Goal: Information Seeking & Learning: Learn about a topic

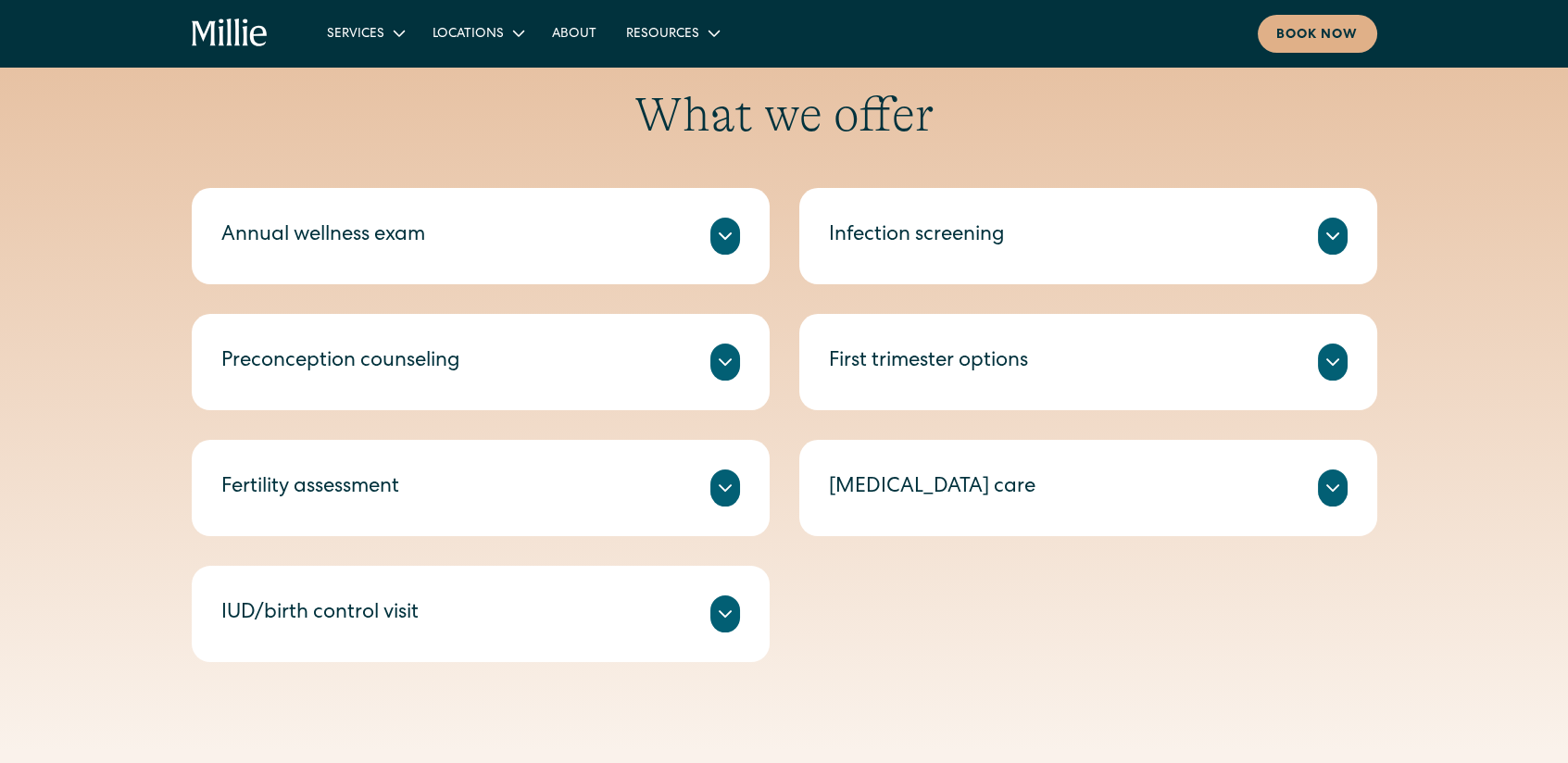
scroll to position [927, 0]
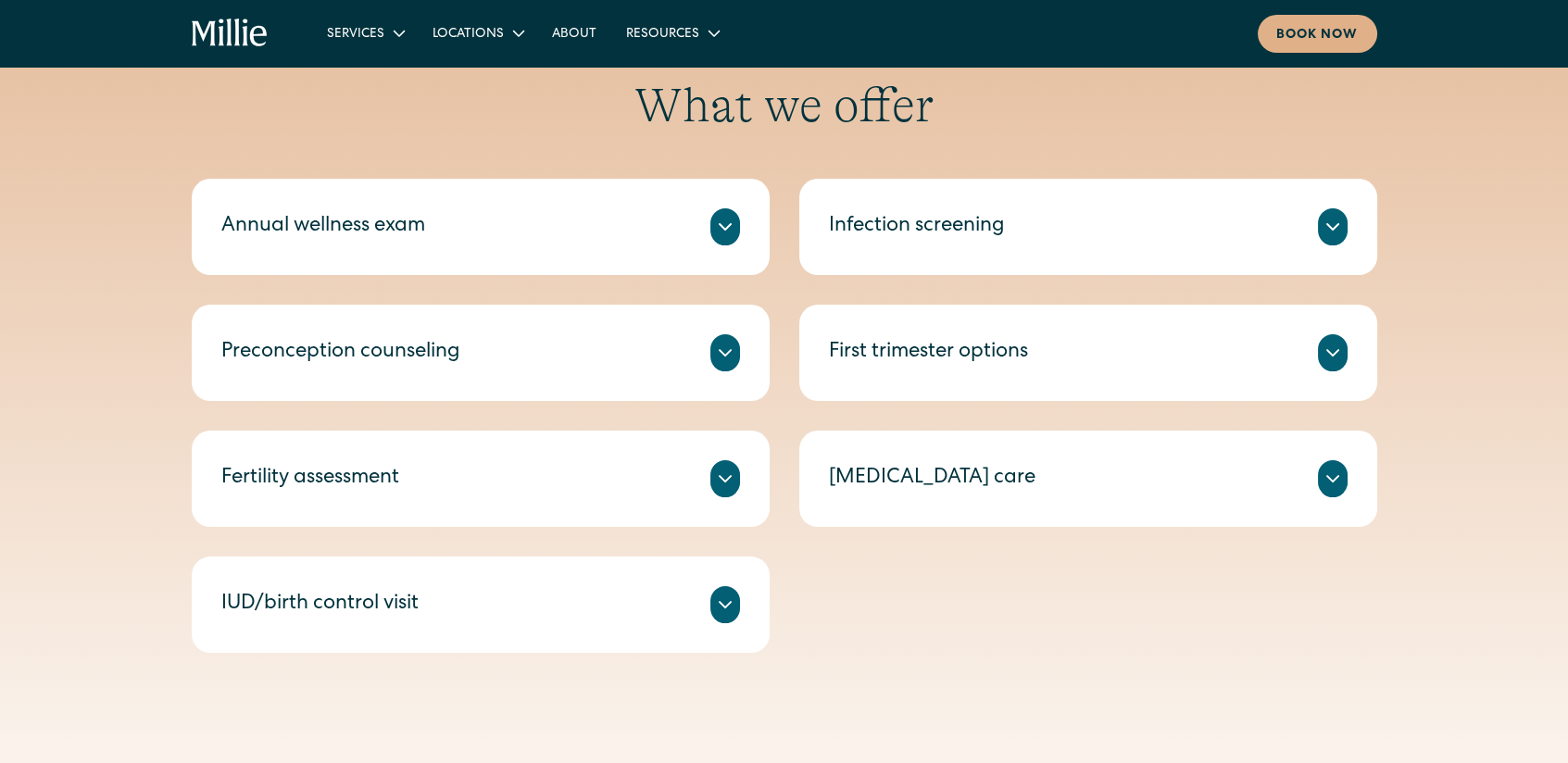
click at [720, 224] on icon at bounding box center [724, 227] width 23 height 23
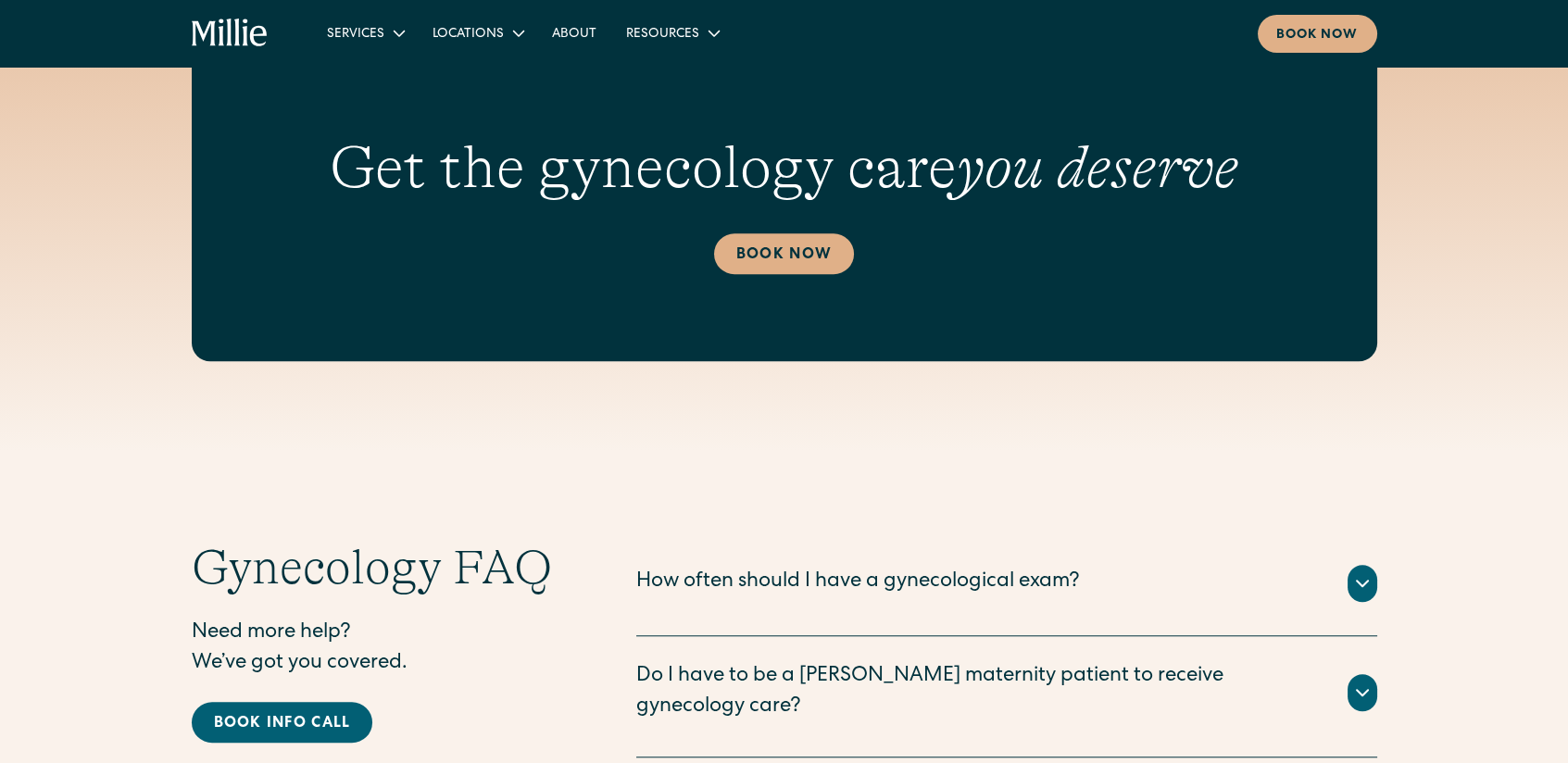
scroll to position [3335, 0]
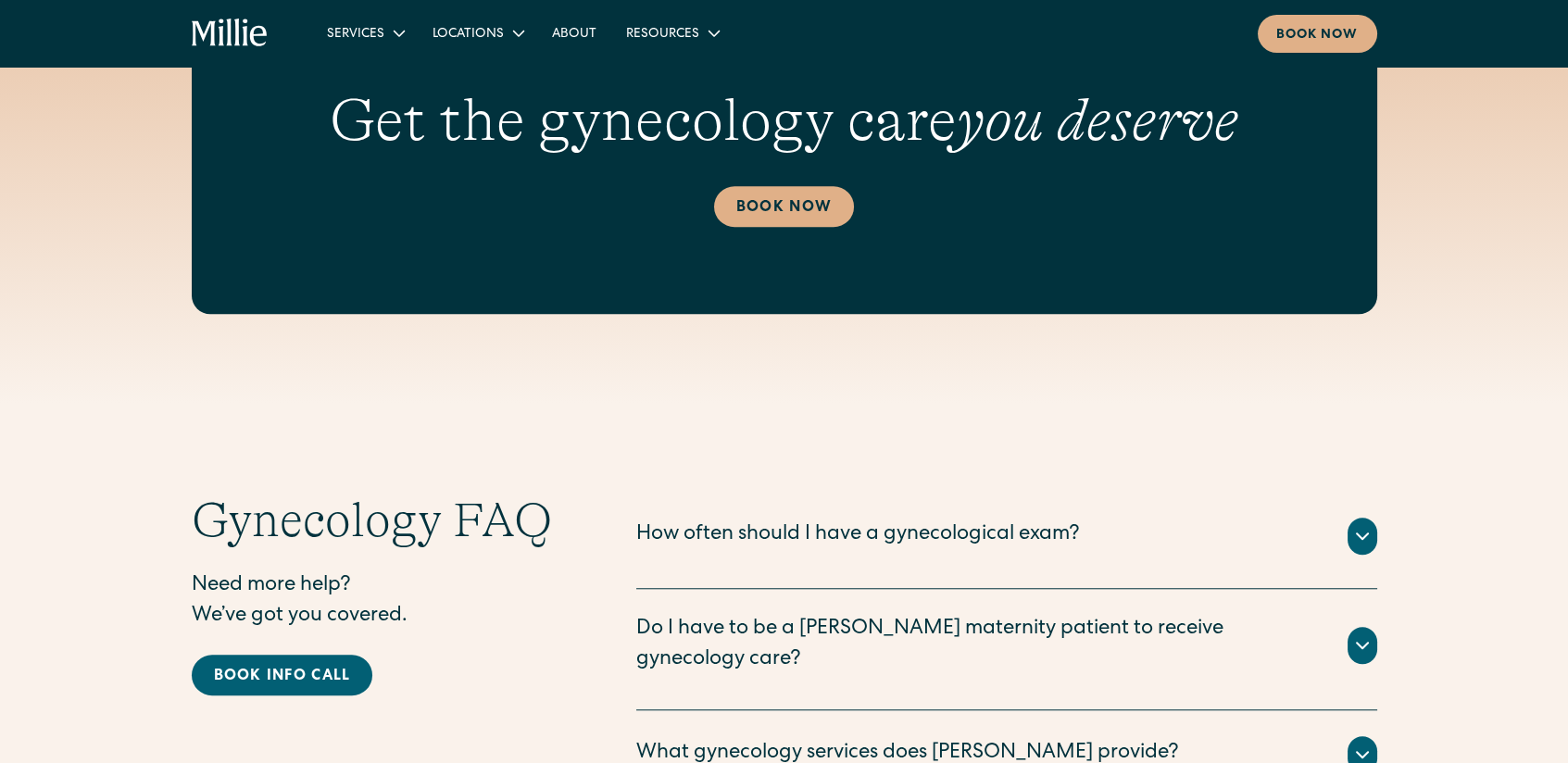
click at [1348, 538] on div at bounding box center [1362, 536] width 30 height 37
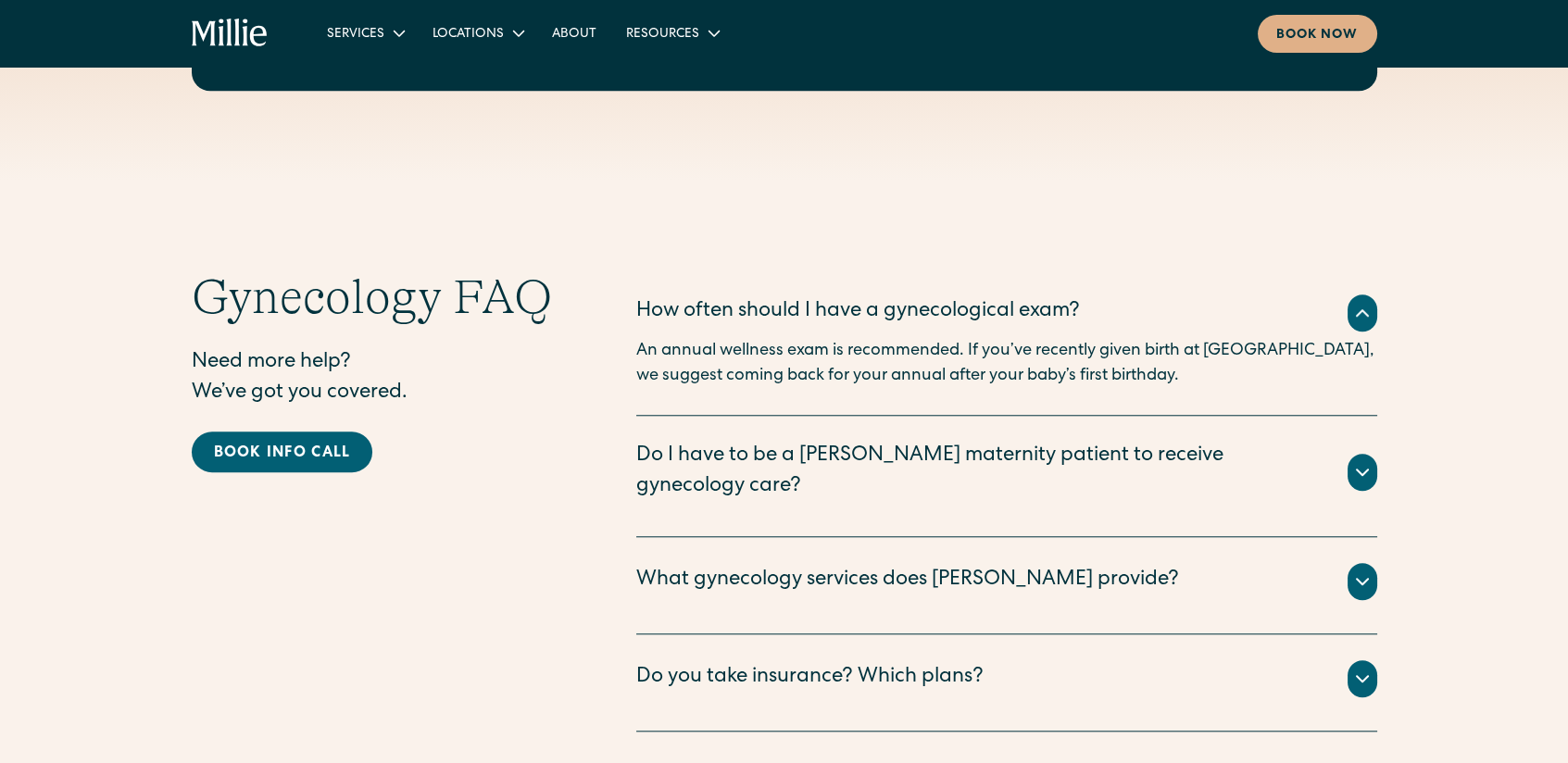
scroll to position [3613, 0]
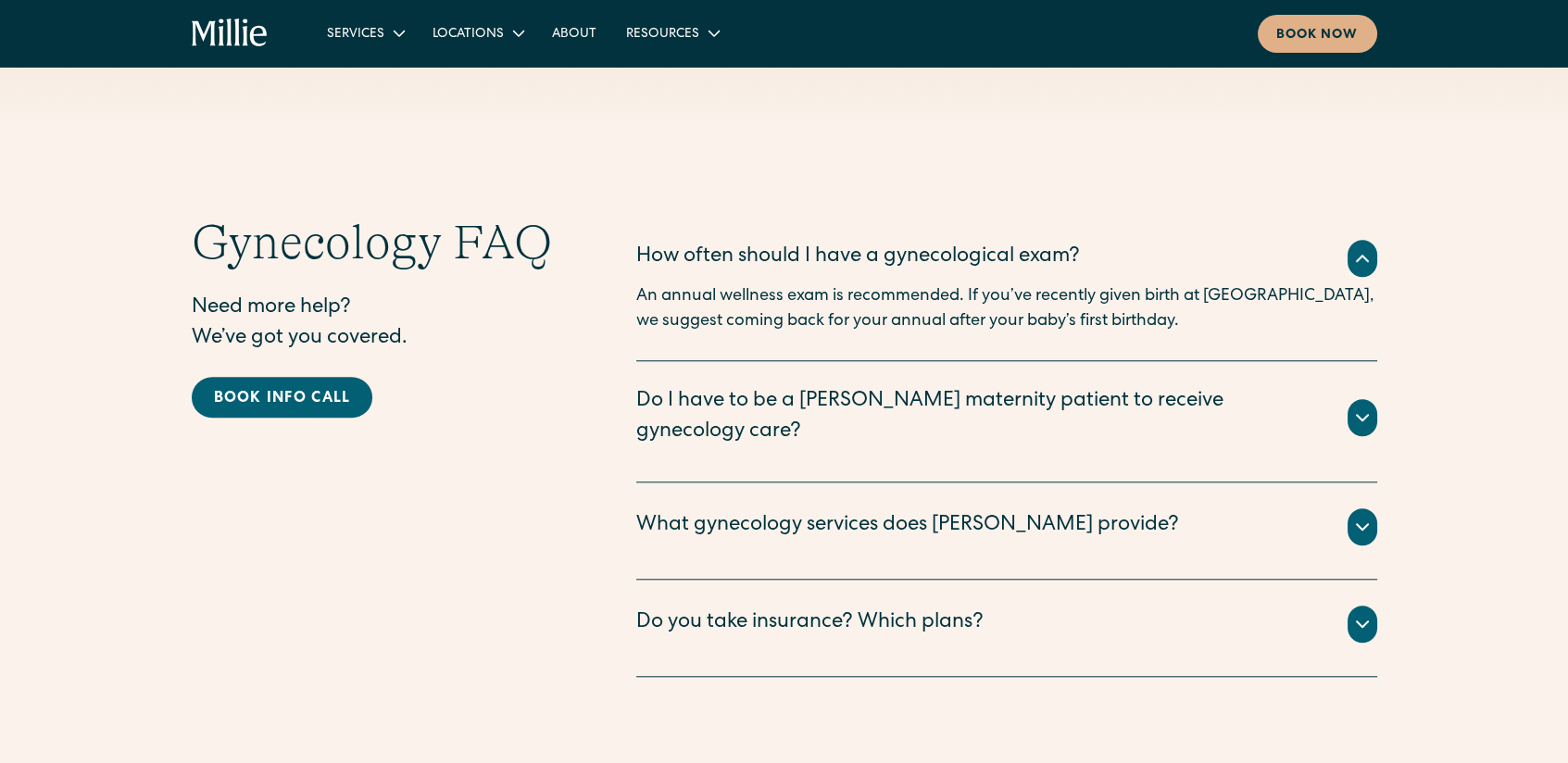
click at [1359, 516] on icon at bounding box center [1362, 526] width 23 height 23
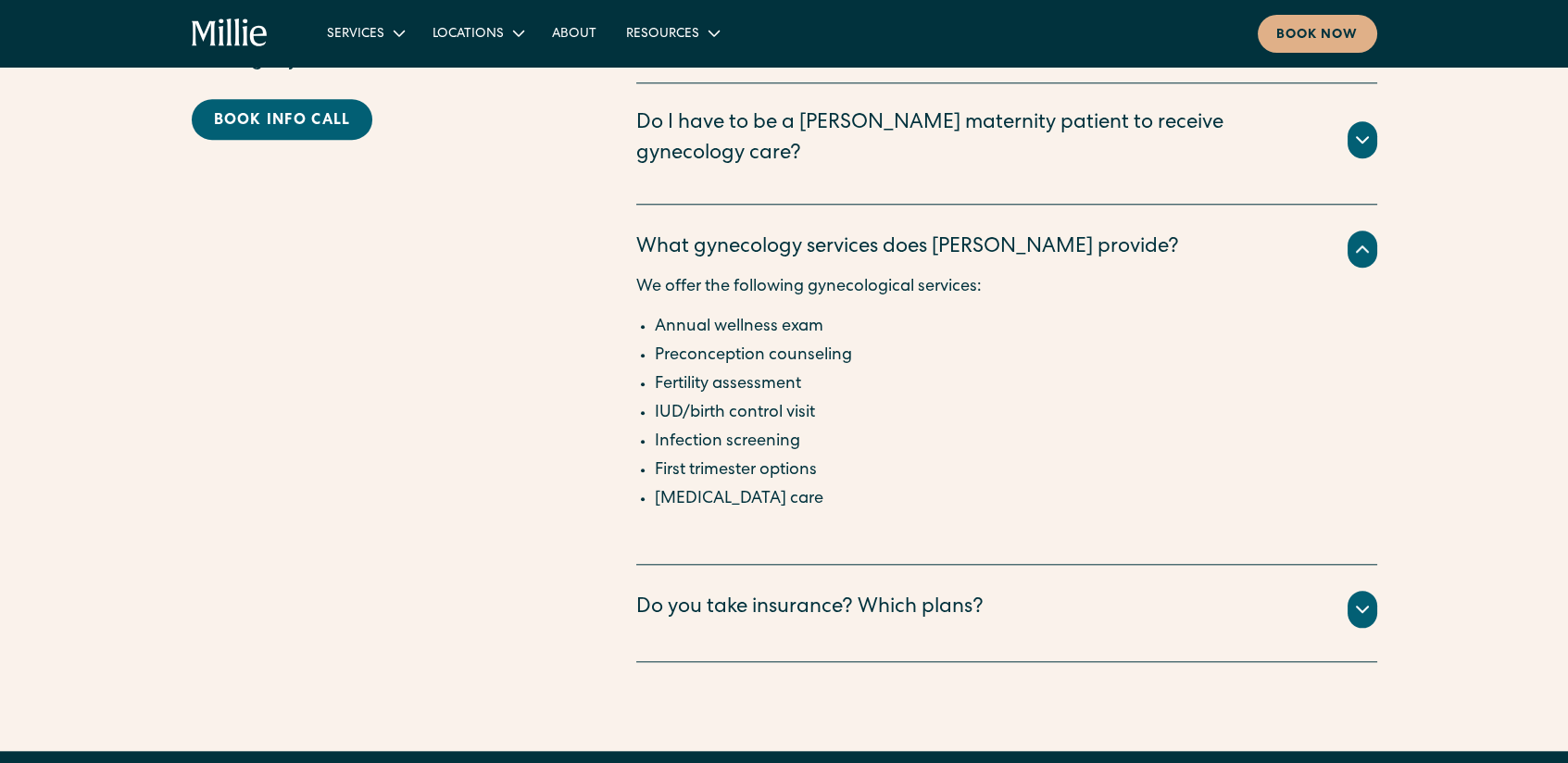
scroll to position [3983, 0]
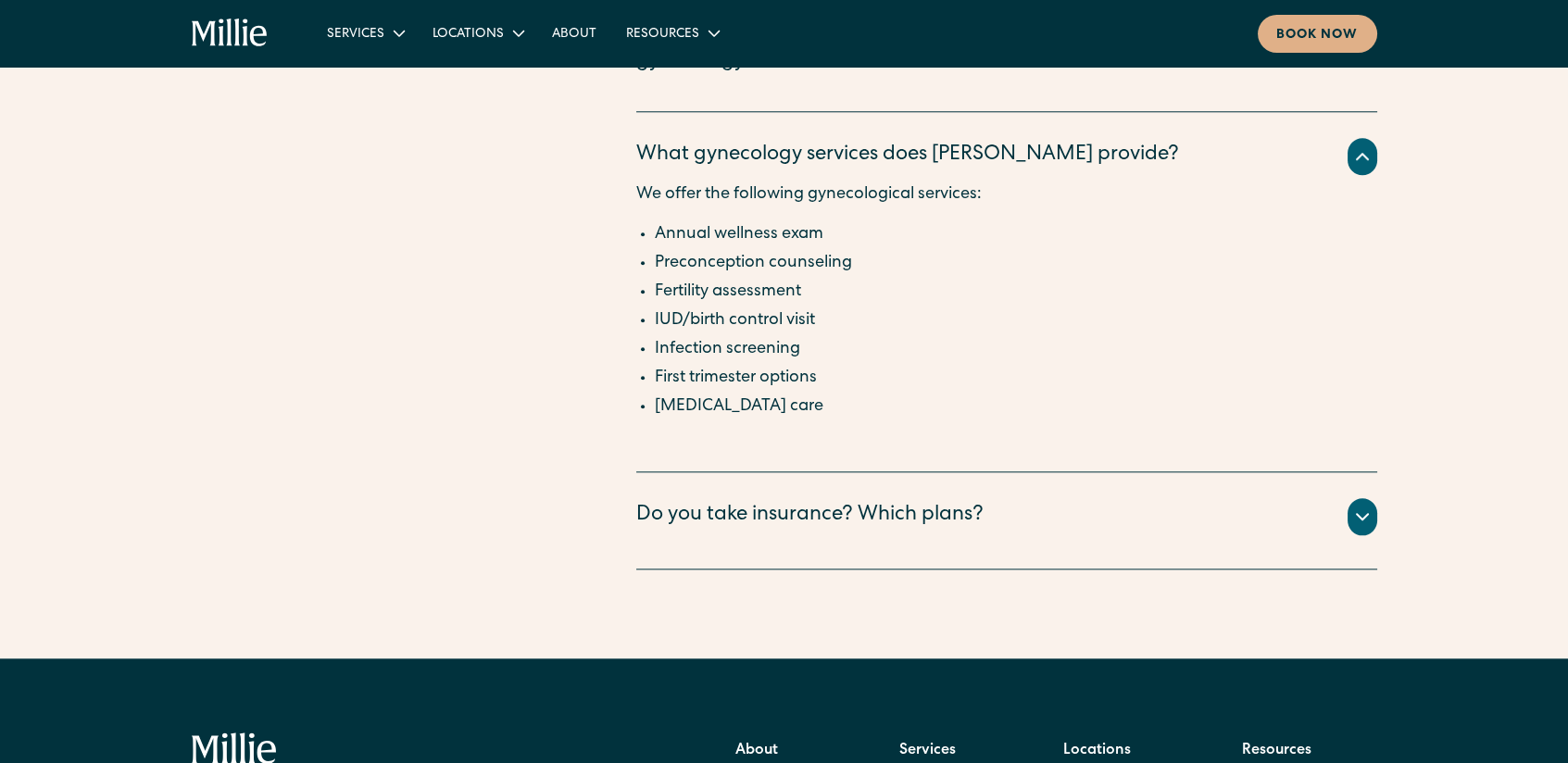
click at [1372, 506] on icon at bounding box center [1362, 517] width 23 height 23
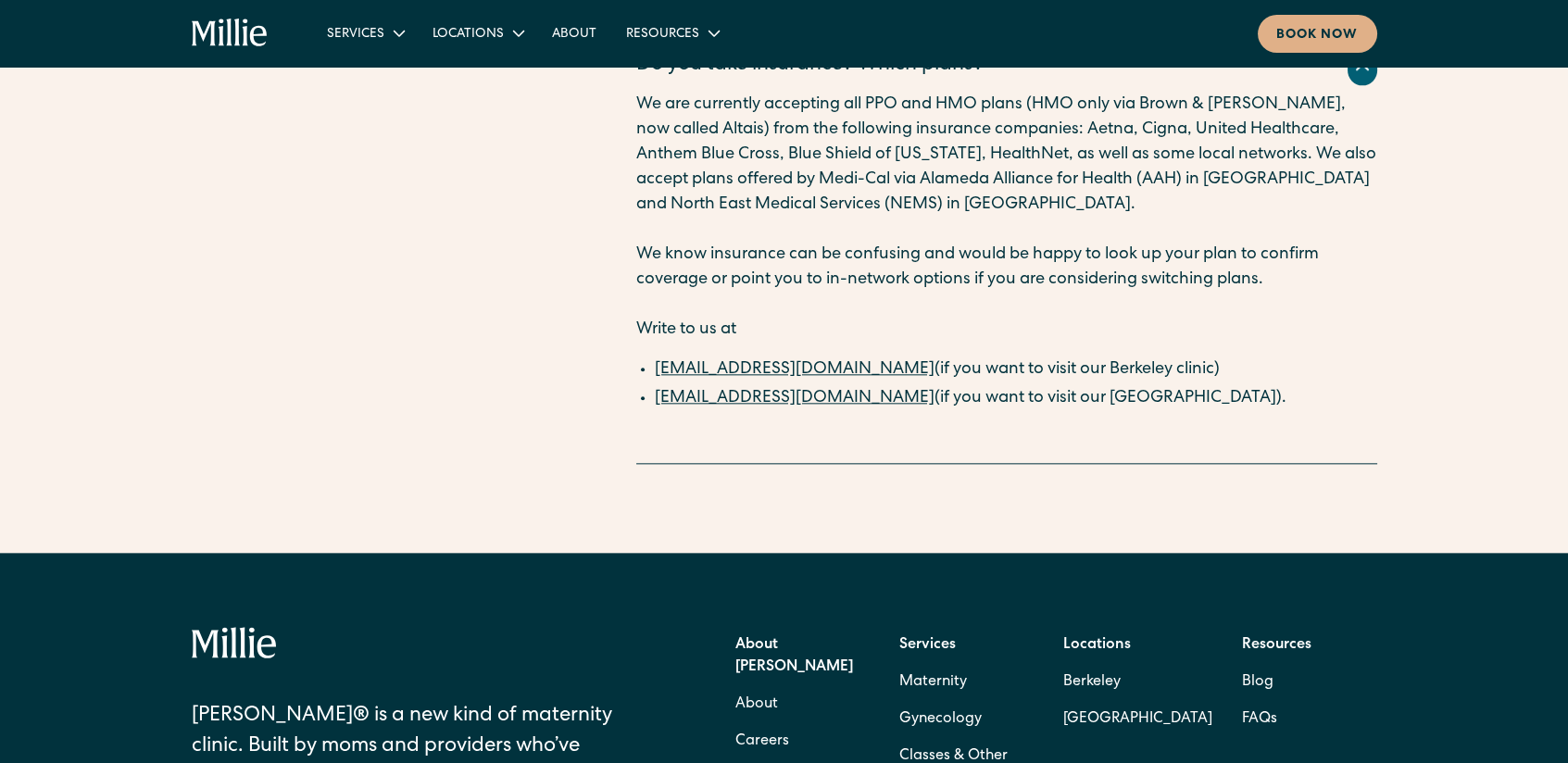
scroll to position [4539, 0]
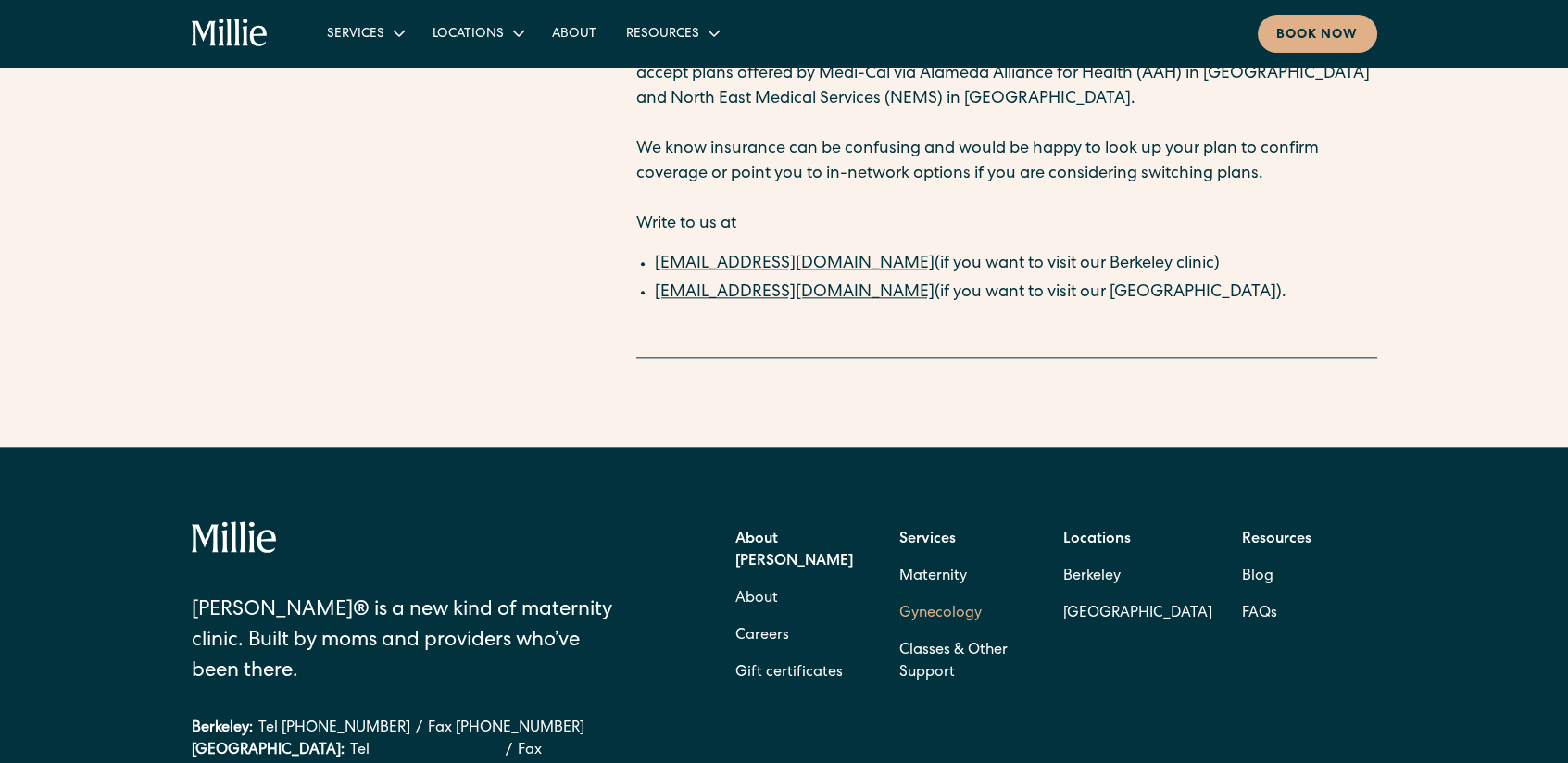
click at [943, 595] on link "Gynecology" at bounding box center [940, 614] width 83 height 37
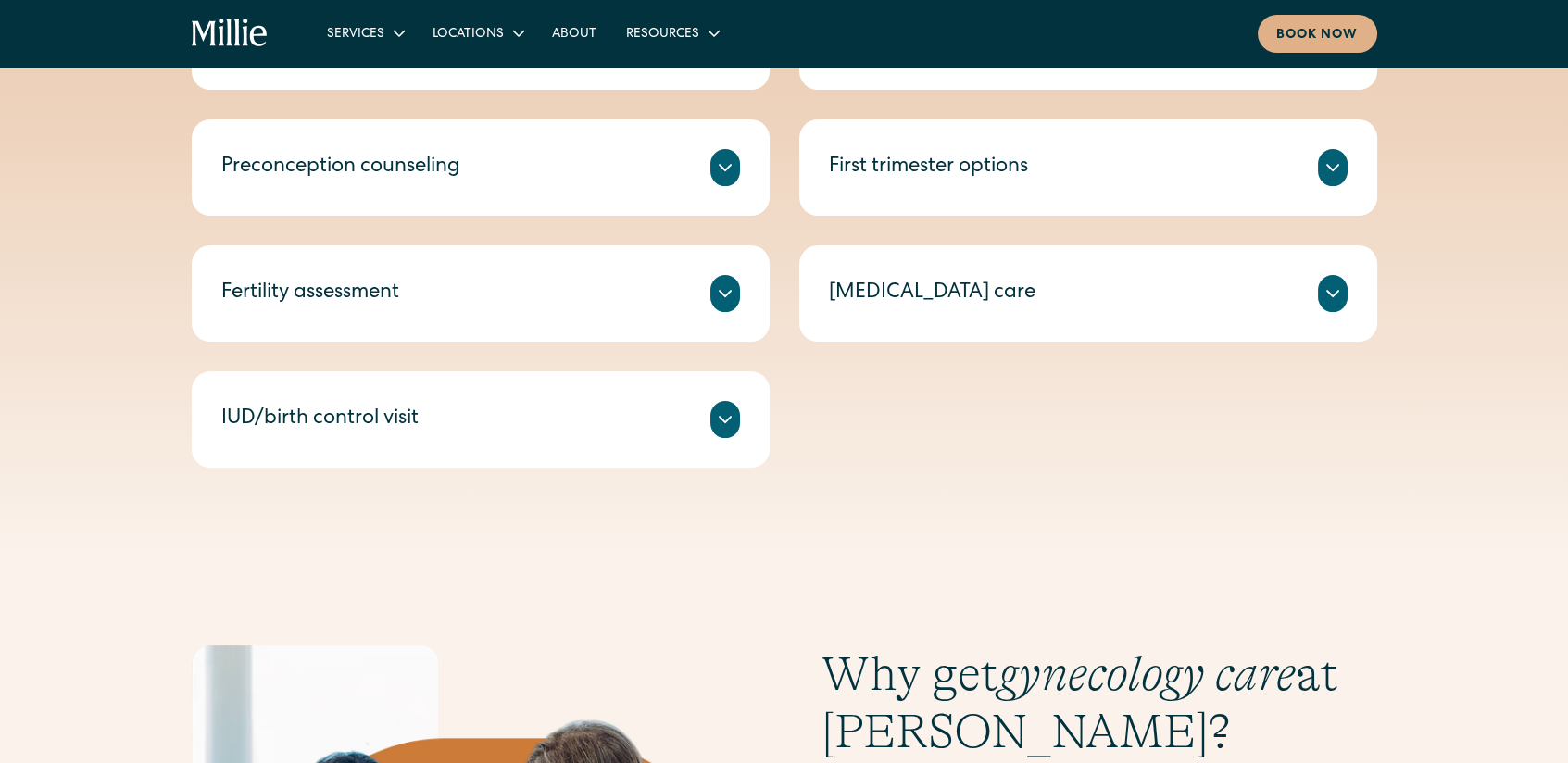
scroll to position [1019, 0]
